Goal: Task Accomplishment & Management: Manage account settings

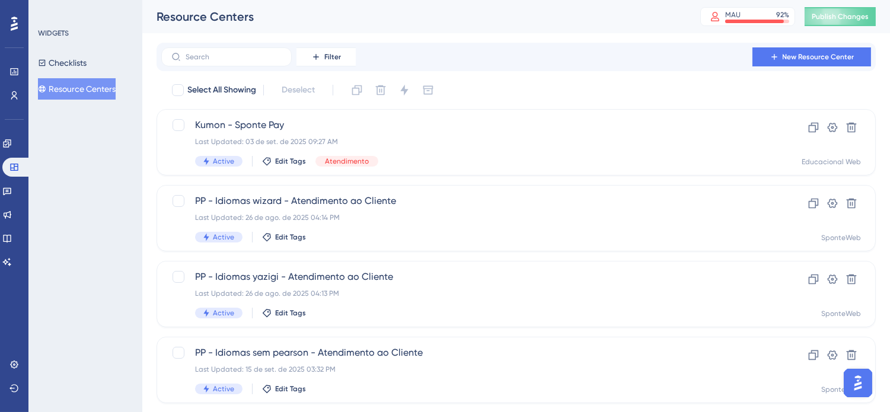
click at [577, 31] on div "Resource Centers MAU 92 % Click to see add-on and upgrade options Publish Chang…" at bounding box center [515, 16] width 747 height 33
click at [12, 140] on link at bounding box center [6, 143] width 9 height 19
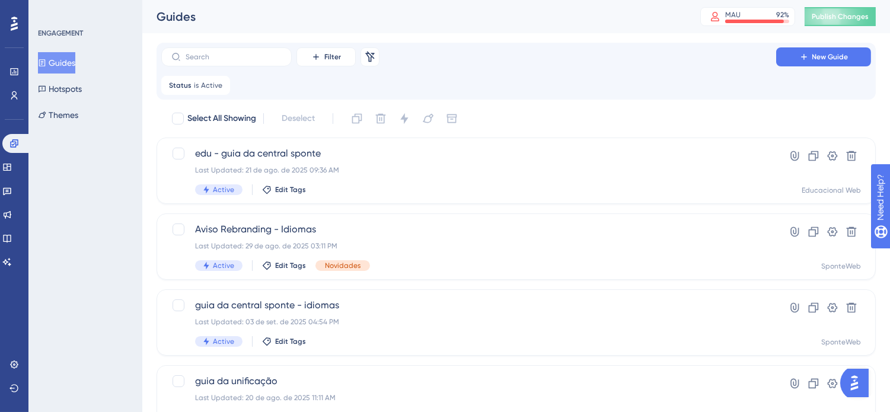
drag, startPoint x: 219, startPoint y: 84, endPoint x: 234, endPoint y: 93, distance: 17.3
click at [224, 87] on div "Status is Active Active Remove" at bounding box center [195, 85] width 69 height 19
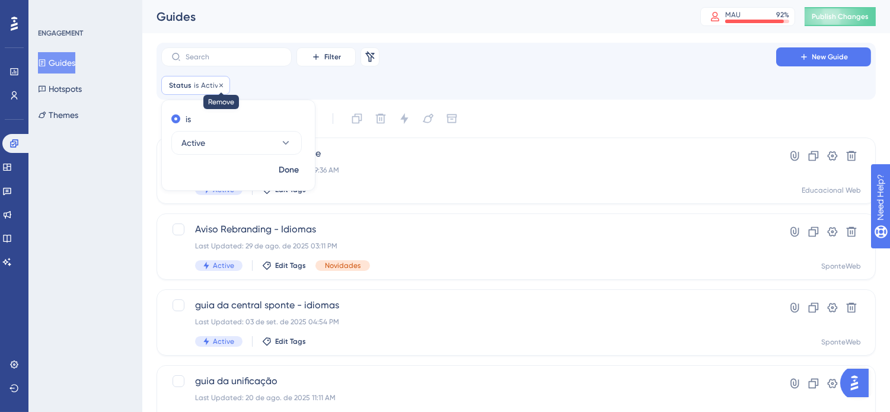
click at [220, 84] on icon at bounding box center [221, 85] width 4 height 4
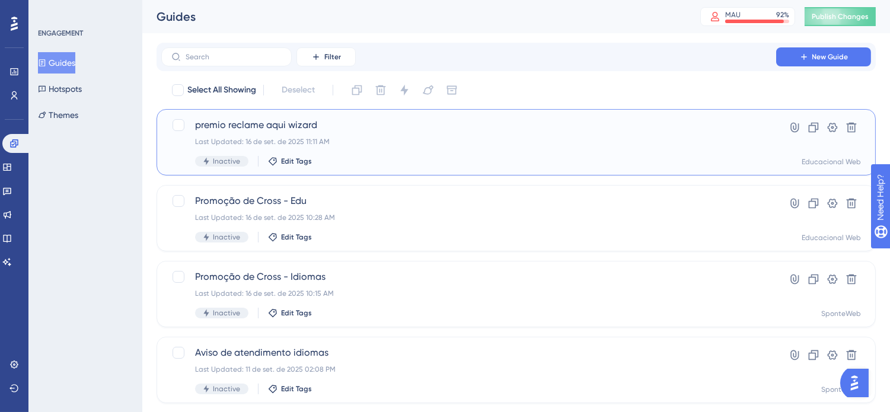
click at [258, 125] on span "premio reclame aqui wizard" at bounding box center [468, 125] width 547 height 14
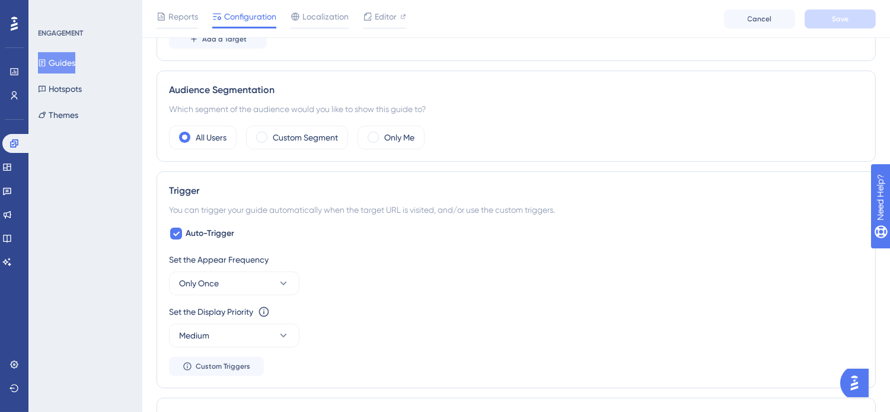
scroll to position [395, 0]
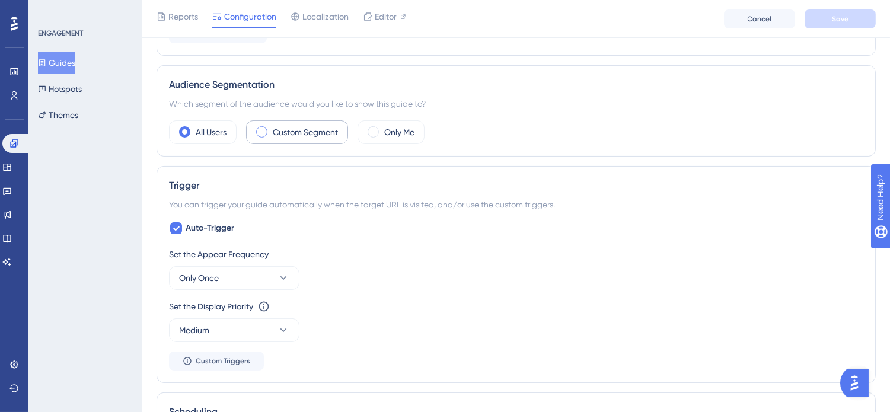
click at [328, 128] on label "Custom Segment" at bounding box center [305, 132] width 65 height 14
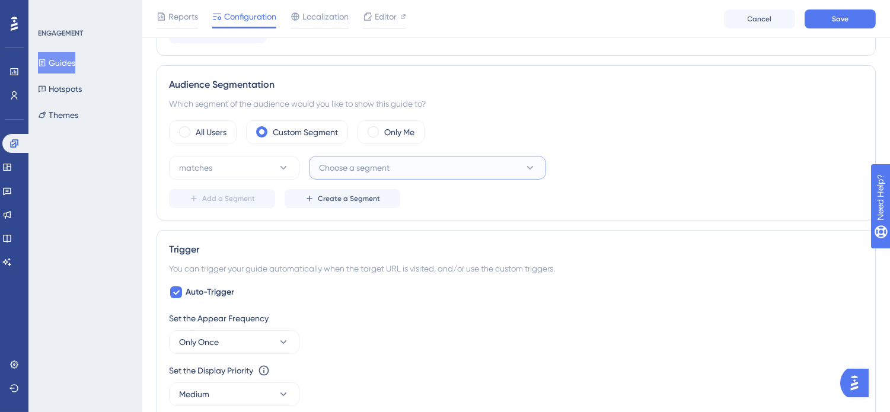
click at [359, 171] on span "Choose a segment" at bounding box center [354, 168] width 71 height 14
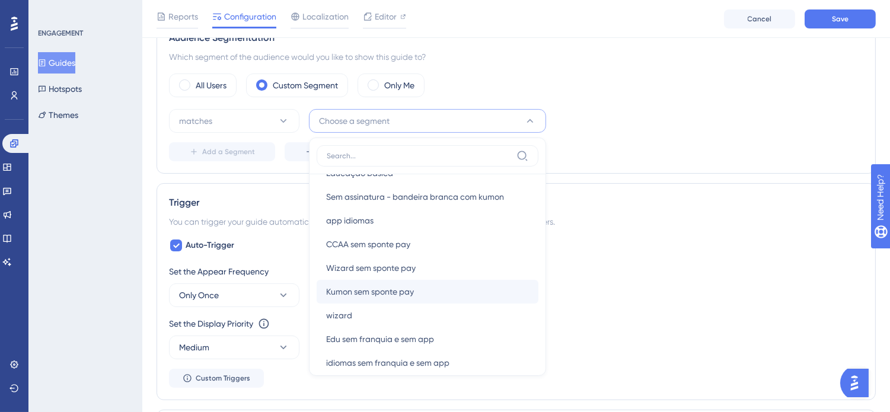
scroll to position [329, 0]
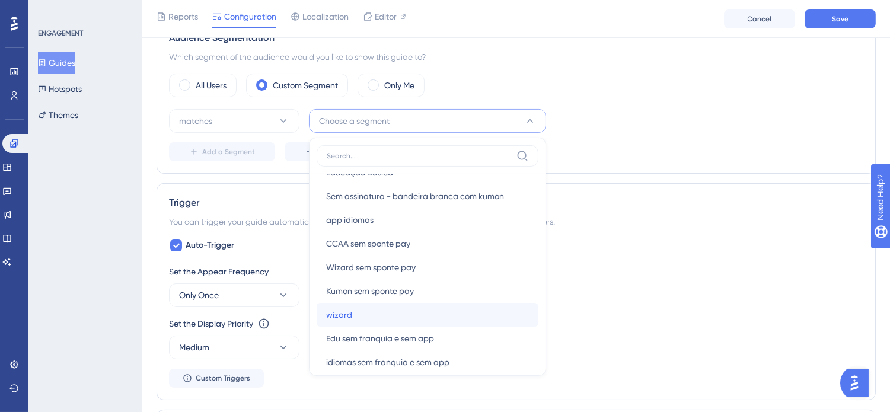
click at [334, 313] on span "wizard" at bounding box center [339, 315] width 26 height 14
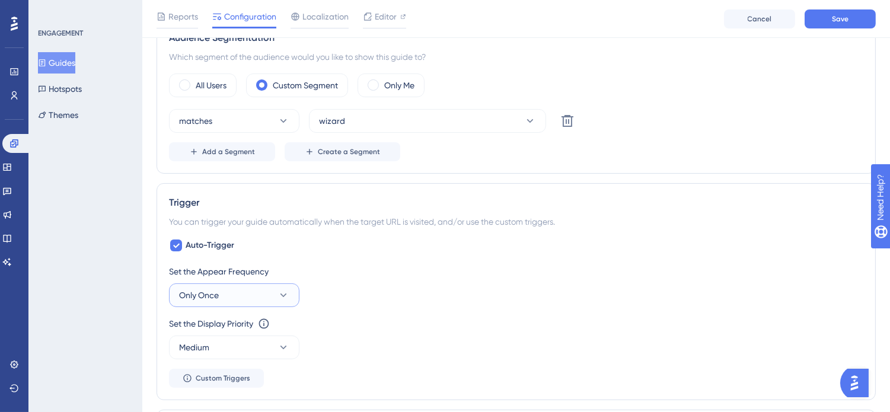
click at [207, 295] on span "Only Once" at bounding box center [199, 295] width 40 height 14
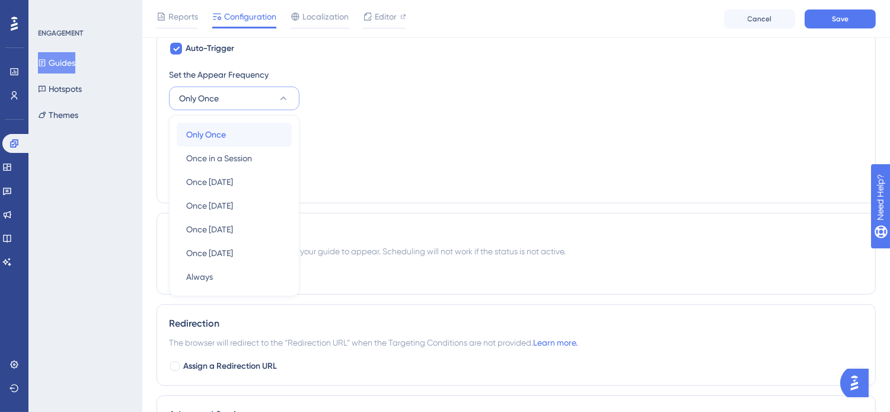
click at [233, 136] on div "Only Once Only Once" at bounding box center [234, 135] width 96 height 24
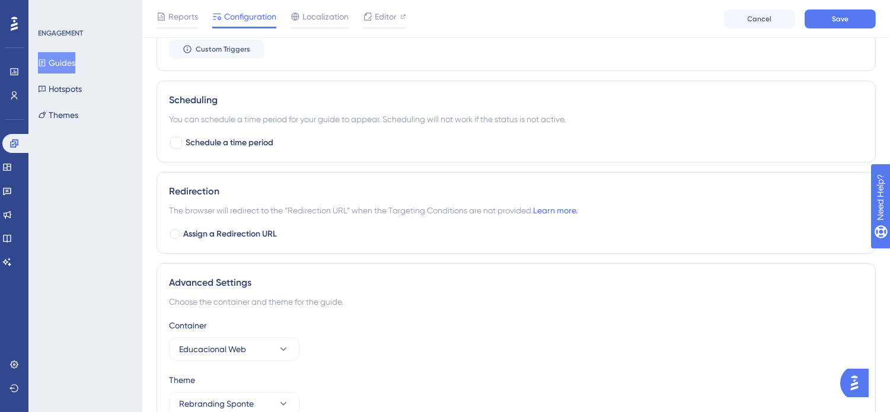
scroll to position [834, 0]
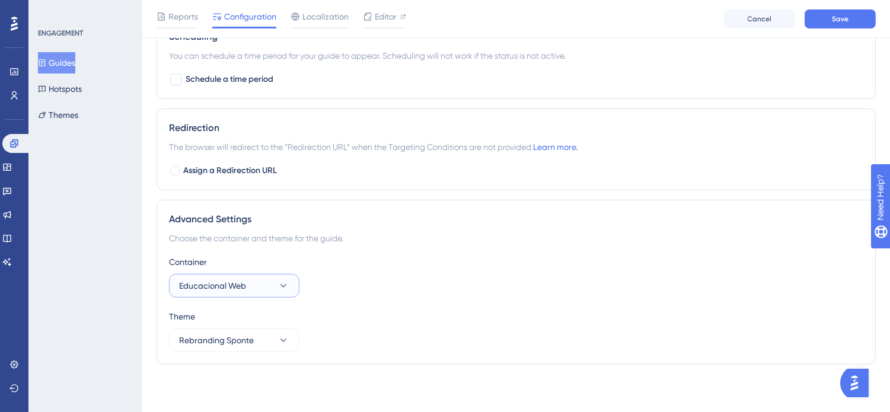
click at [227, 286] on span "Educacional Web" at bounding box center [212, 286] width 67 height 14
click at [220, 322] on span "SponteWeb" at bounding box center [208, 322] width 45 height 14
click at [520, 310] on div "Theme" at bounding box center [516, 316] width 694 height 14
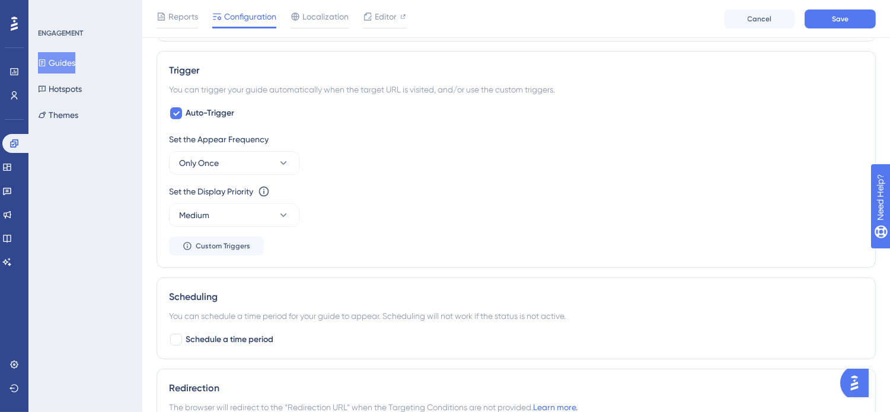
scroll to position [702, 0]
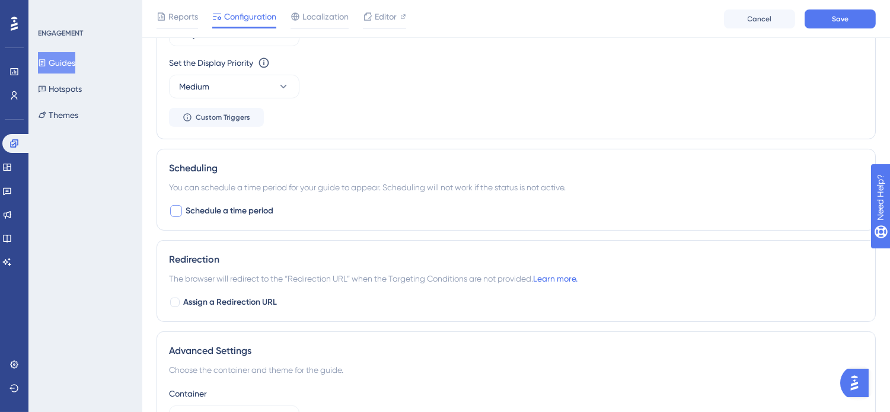
click at [242, 210] on span "Schedule a time period" at bounding box center [230, 211] width 88 height 14
checkbox input "true"
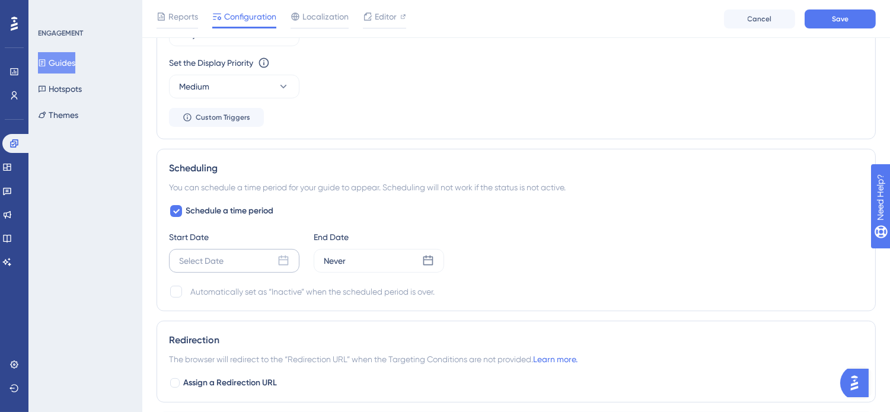
click at [228, 262] on div "Select Date" at bounding box center [234, 261] width 130 height 24
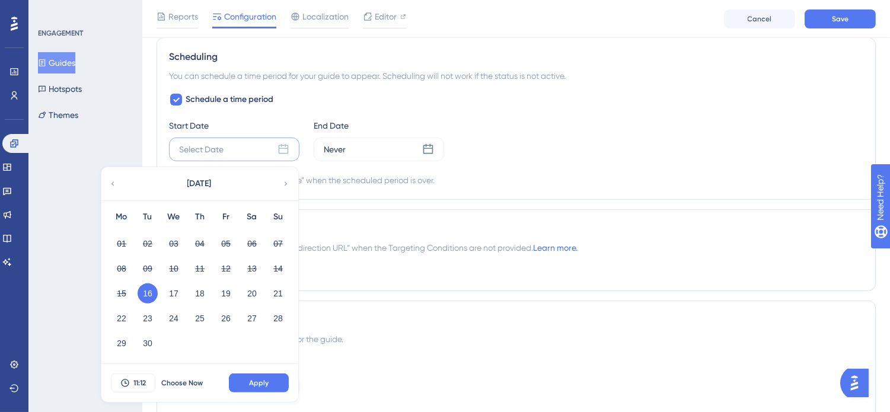
scroll to position [834, 0]
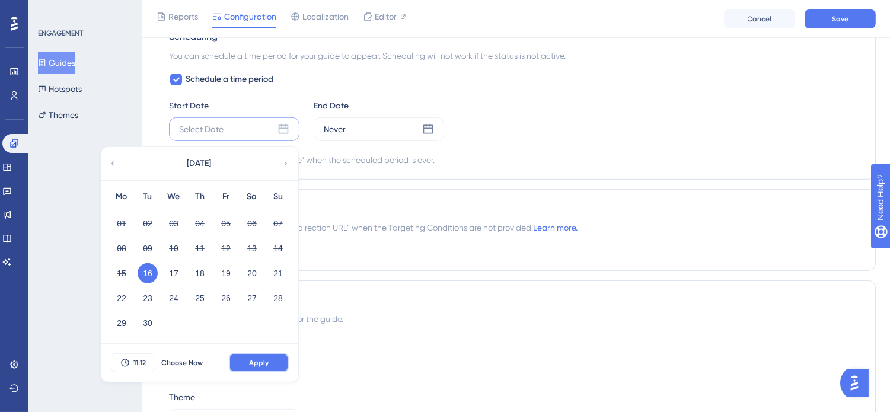
click at [258, 362] on span "Apply" at bounding box center [259, 362] width 20 height 9
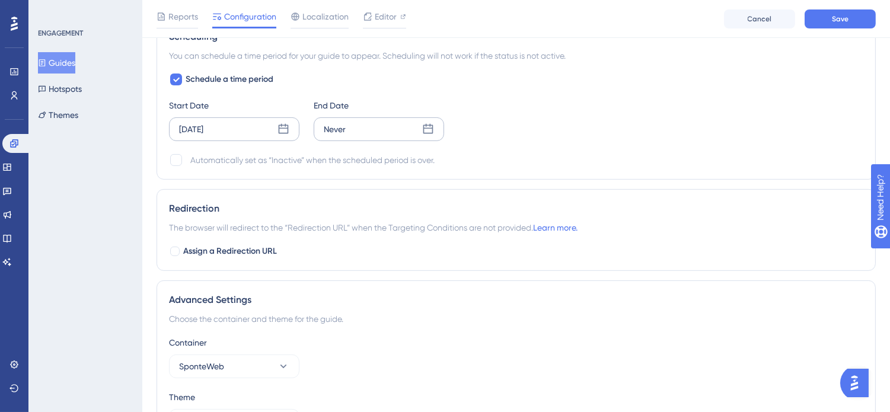
click at [383, 129] on div "Never" at bounding box center [379, 129] width 130 height 24
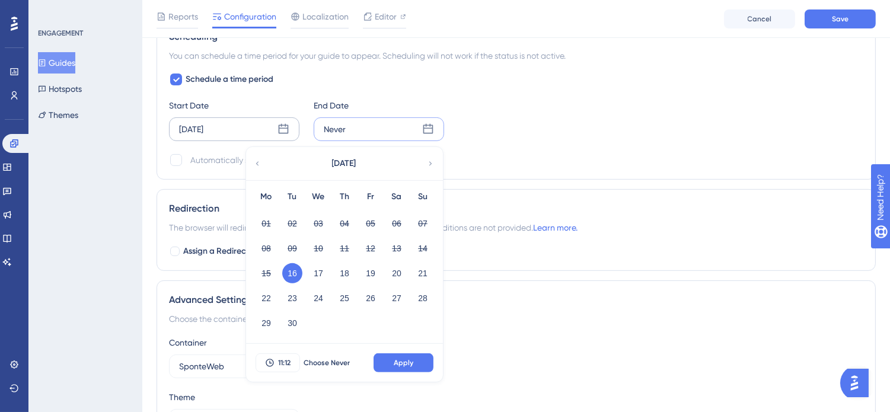
drag, startPoint x: 291, startPoint y: 323, endPoint x: 412, endPoint y: 289, distance: 125.6
click at [292, 322] on button "30" at bounding box center [292, 323] width 20 height 20
click at [401, 356] on button "Apply" at bounding box center [403, 362] width 60 height 19
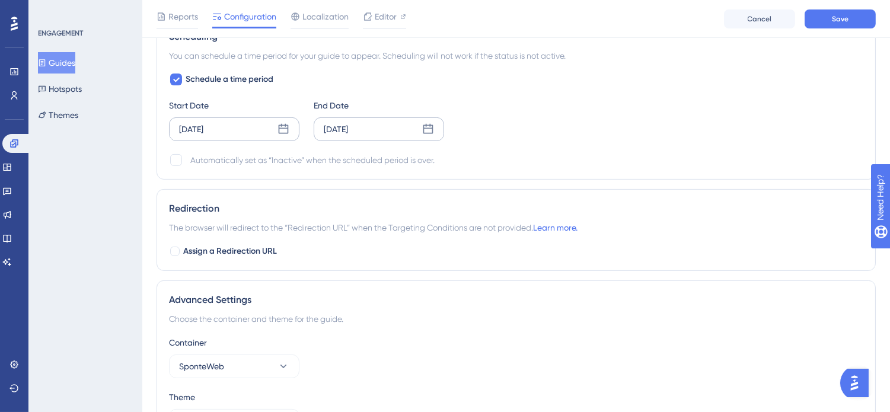
drag, startPoint x: 627, startPoint y: 295, endPoint x: 635, endPoint y: 287, distance: 11.3
click at [627, 295] on div "Advanced Settings" at bounding box center [516, 300] width 694 height 14
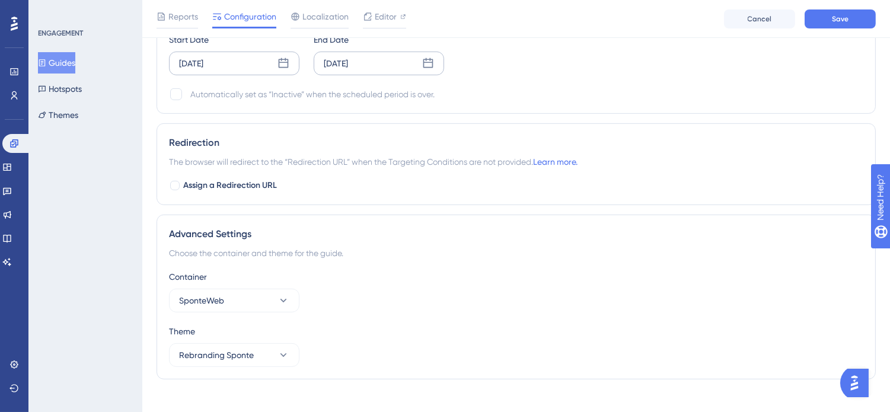
click at [221, 87] on div "Automatically set as “Inactive” when the scheduled period is over." at bounding box center [312, 94] width 244 height 14
click at [183, 92] on label at bounding box center [177, 94] width 17 height 14
checkbox input "true"
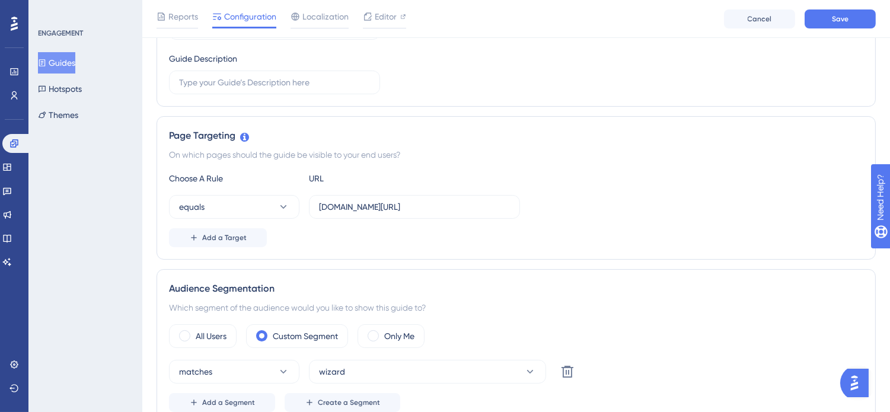
scroll to position [0, 0]
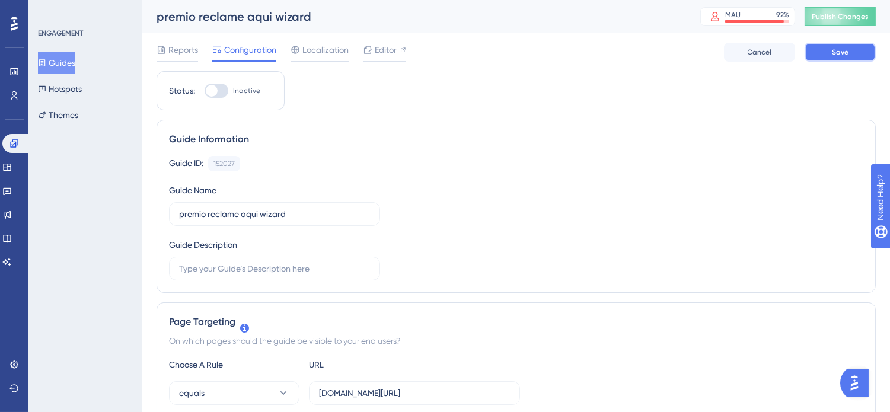
click at [829, 52] on button "Save" at bounding box center [839, 52] width 71 height 19
click at [651, 203] on div "Guide ID: 152027 Copy Guide Name premio reclame aqui wizard Guide Description" at bounding box center [516, 218] width 694 height 124
click at [587, 174] on div "Guide ID: 152027 Copy Guide Name premio reclame aqui wizard Guide Description" at bounding box center [516, 218] width 694 height 124
